Goal: Communication & Community: Answer question/provide support

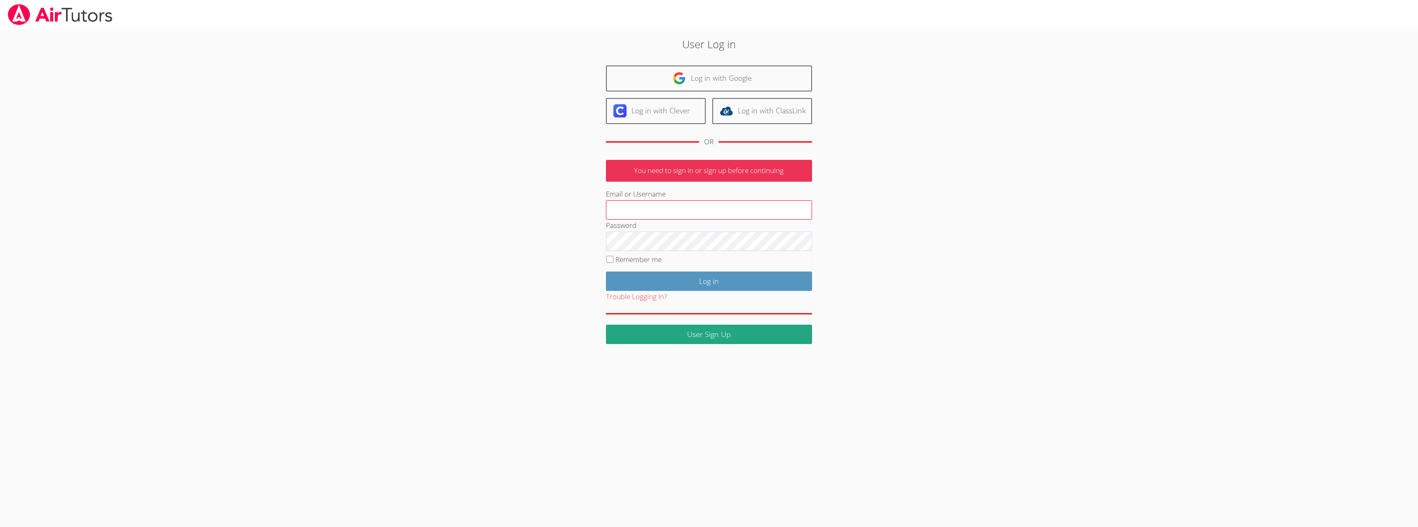
click at [788, 209] on input "Email or Username" at bounding box center [709, 210] width 206 height 20
click at [678, 102] on link "Log in with Clever" at bounding box center [656, 111] width 100 height 26
click at [731, 79] on link "Log in with Google" at bounding box center [709, 79] width 206 height 26
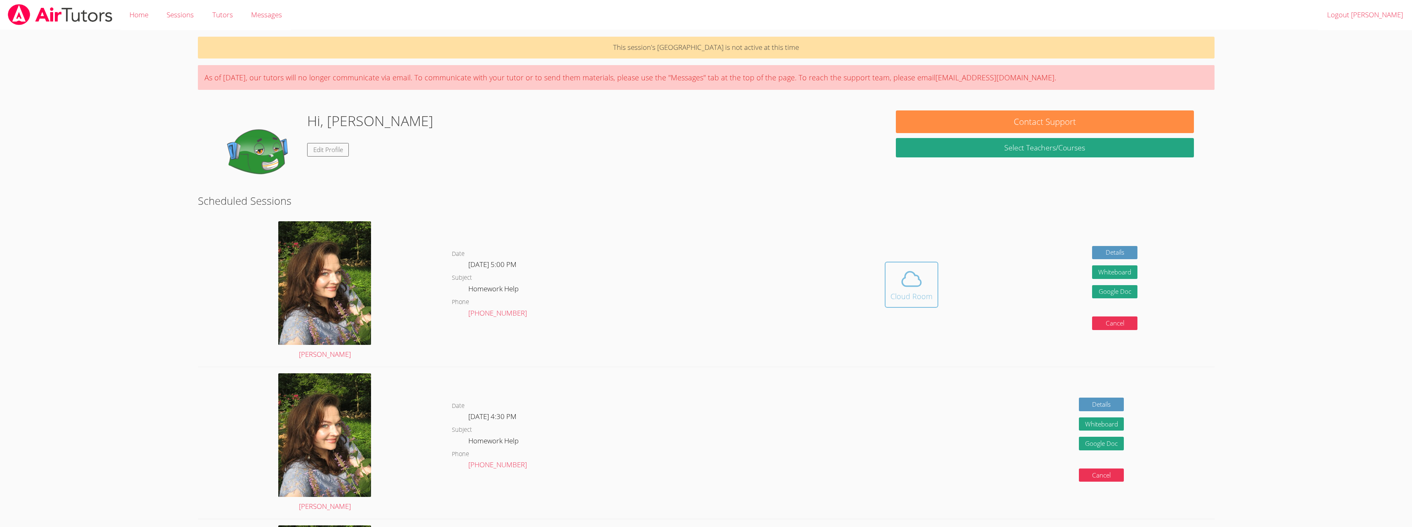
click at [908, 282] on icon at bounding box center [911, 279] width 23 height 23
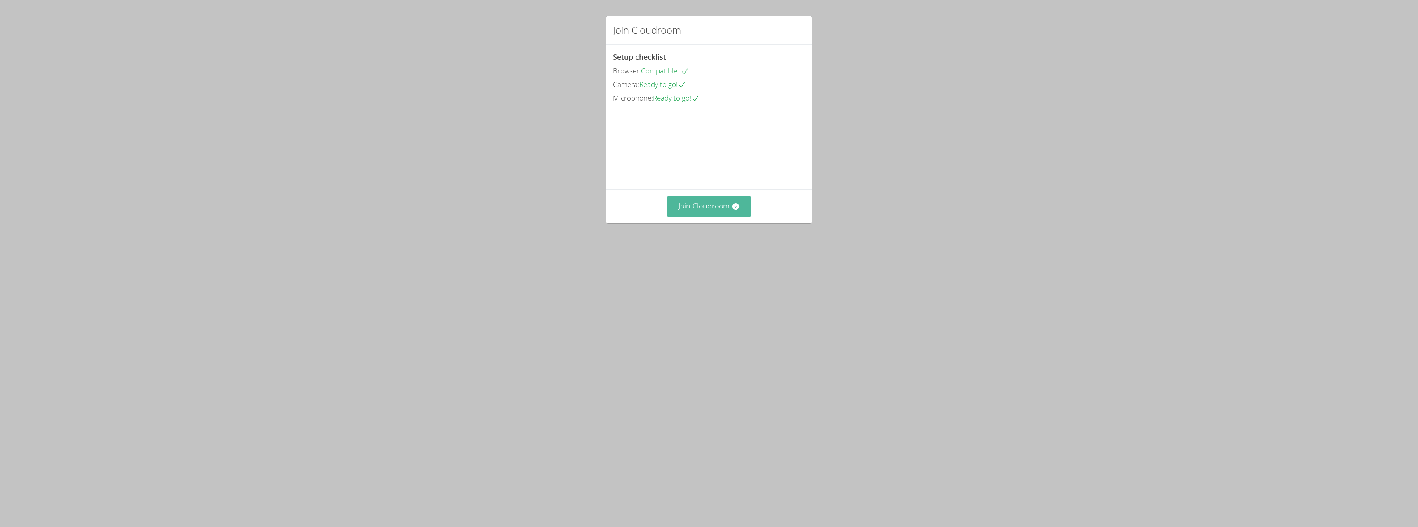
click at [697, 216] on button "Join Cloudroom" at bounding box center [709, 206] width 85 height 20
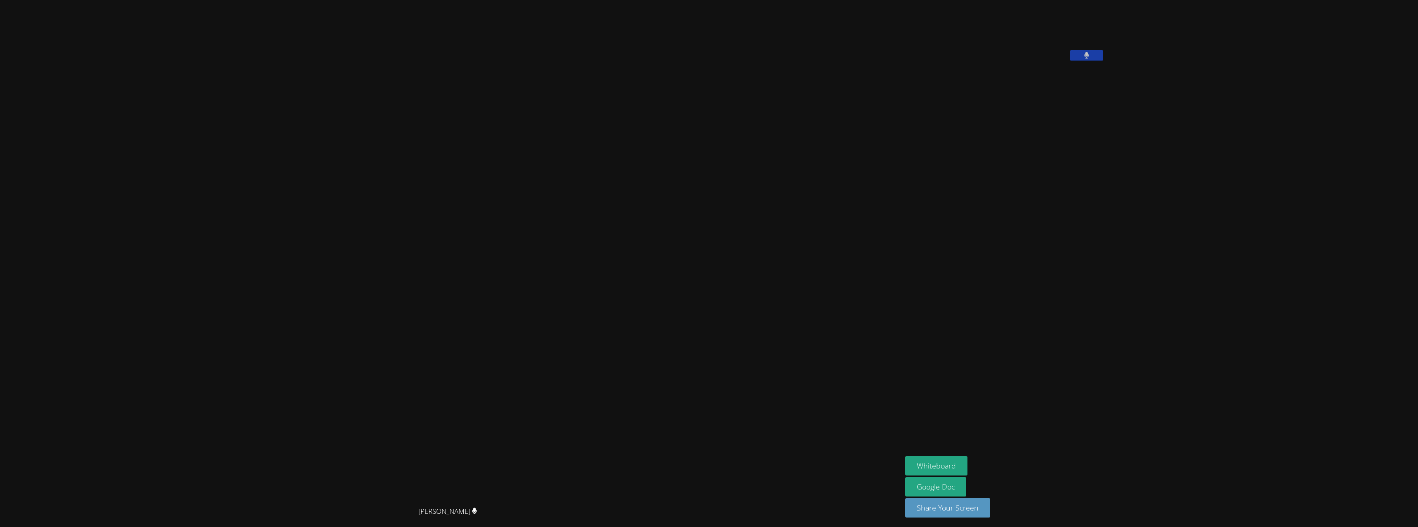
scroll to position [11, 0]
drag, startPoint x: 964, startPoint y: 507, endPoint x: 961, endPoint y: 501, distance: 6.5
click at [964, 506] on button "Share Your Screen" at bounding box center [948, 505] width 85 height 19
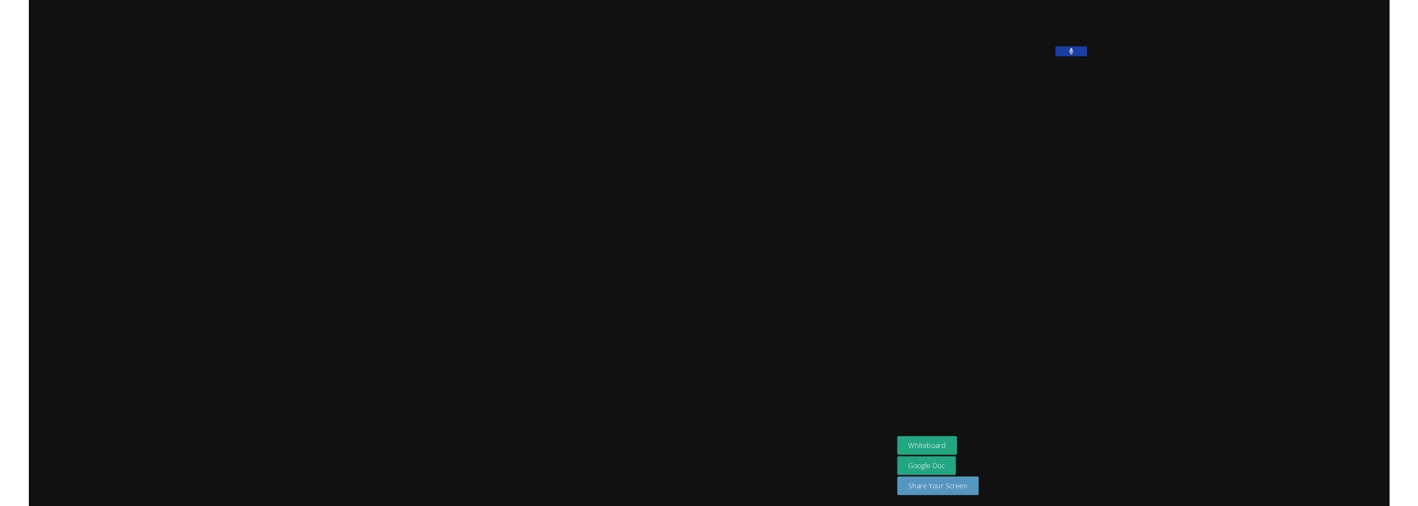
scroll to position [0, 0]
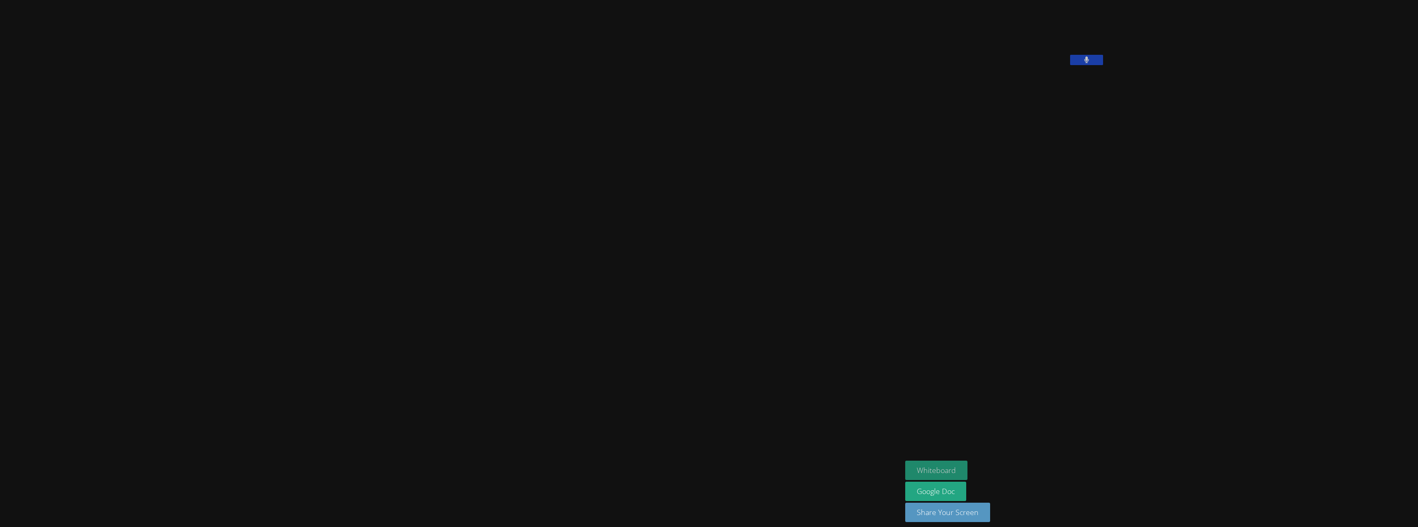
click at [968, 471] on button "Whiteboard" at bounding box center [937, 470] width 62 height 19
click at [1103, 65] on button at bounding box center [1086, 60] width 33 height 10
click at [1091, 64] on icon at bounding box center [1086, 59] width 9 height 7
click at [990, 510] on button "Share Your Screen" at bounding box center [948, 512] width 85 height 19
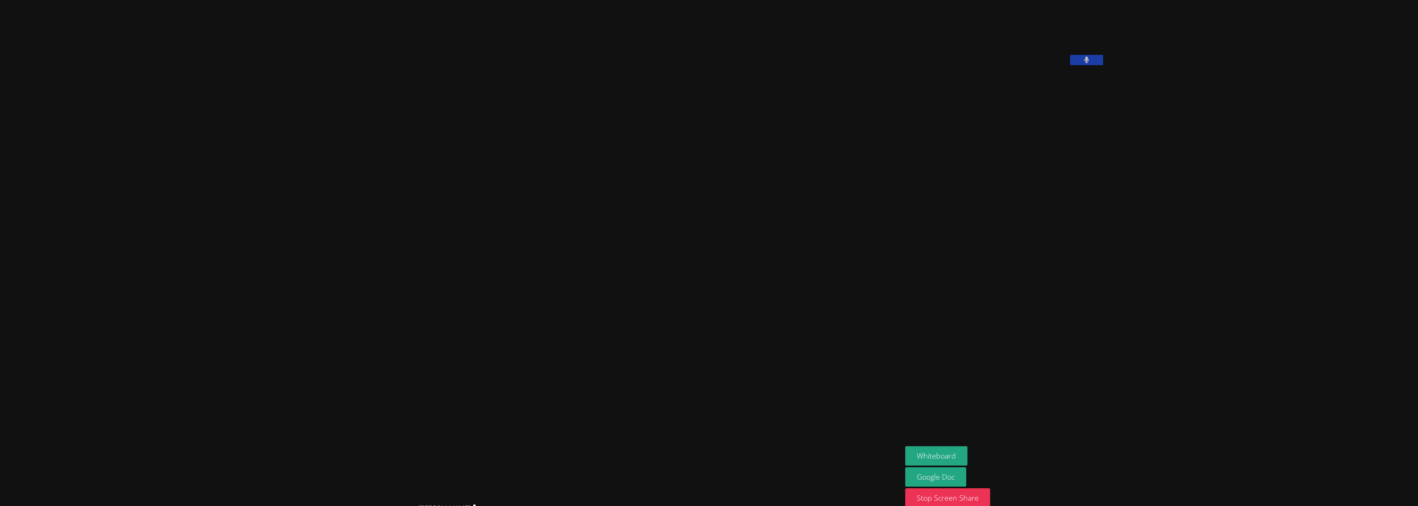
click at [1103, 65] on button at bounding box center [1086, 60] width 33 height 10
click at [1091, 64] on icon at bounding box center [1086, 59] width 9 height 7
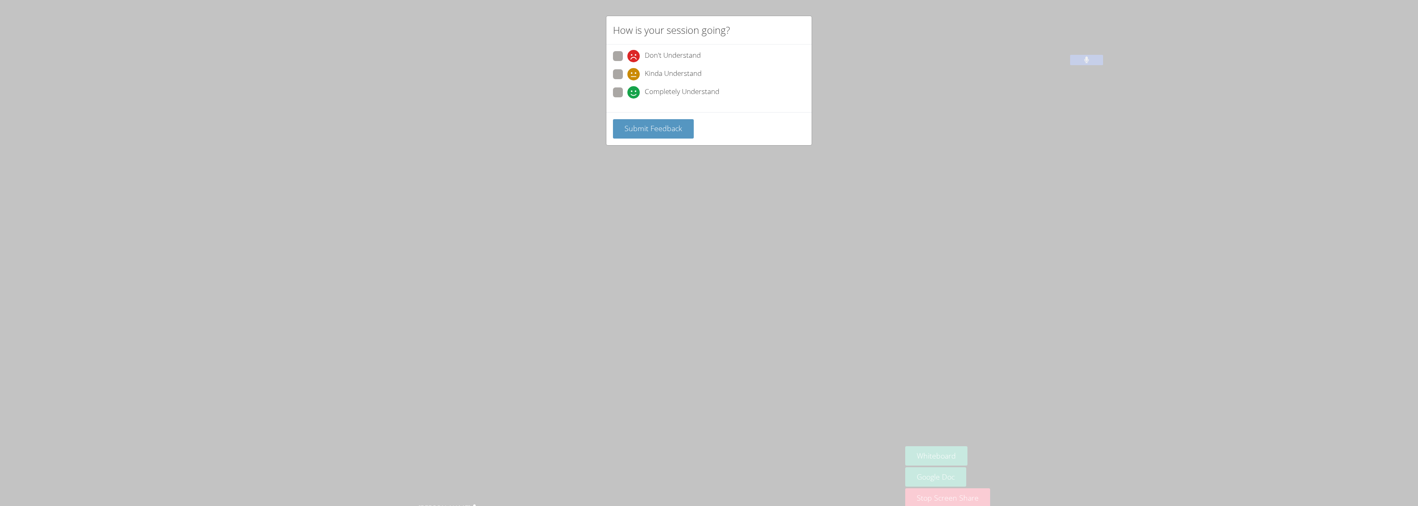
drag, startPoint x: 785, startPoint y: 158, endPoint x: 733, endPoint y: 143, distance: 54.2
click at [784, 155] on div "How is your session going? Don't Understand Kinda Understand Completely Underst…" at bounding box center [709, 253] width 1418 height 506
click at [628, 99] on span at bounding box center [628, 99] width 0 height 0
click at [628, 94] on input "Completely Understand" at bounding box center [631, 90] width 7 height 7
radio input "true"
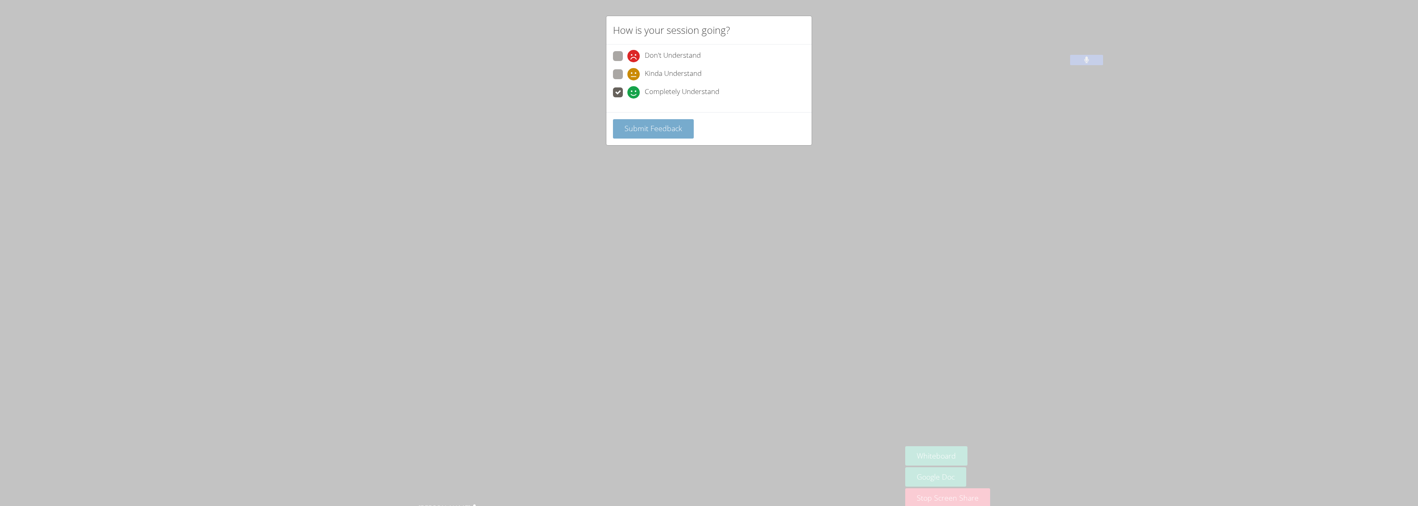
click at [642, 131] on span "Submit Feedback" at bounding box center [654, 128] width 58 height 10
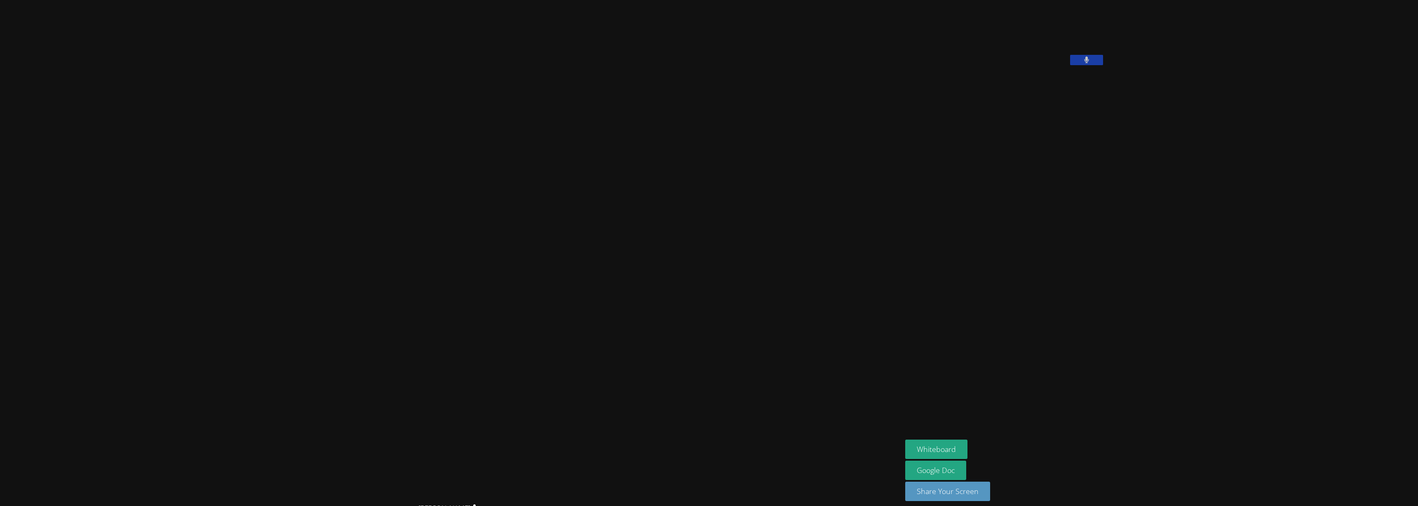
click at [80, 38] on div "Diana Carle" at bounding box center [451, 247] width 896 height 504
